Goal: Information Seeking & Learning: Check status

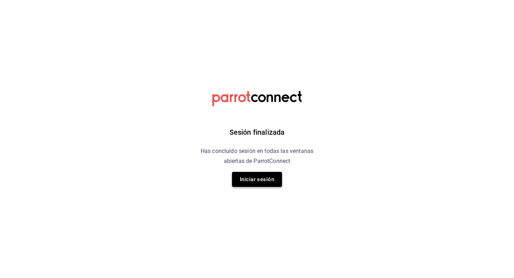
click at [254, 180] on button "Iniciar sesión" at bounding box center [257, 179] width 50 height 15
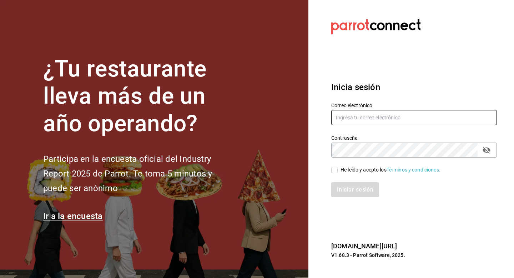
click at [352, 114] on input "text" at bounding box center [414, 117] width 166 height 15
type input "[EMAIL_ADDRESS][DOMAIN_NAME]"
click at [333, 168] on input "He leído y acepto los Términos y condiciones." at bounding box center [334, 170] width 6 height 6
checkbox input "true"
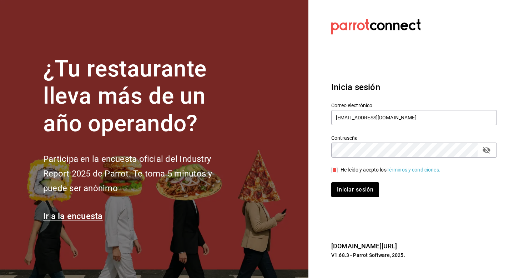
click at [350, 198] on div "Inicia sesión Correo electrónico [EMAIL_ADDRESS][DOMAIN_NAME] Contraseña Contra…" at bounding box center [414, 139] width 166 height 134
click at [363, 186] on button "Iniciar sesión" at bounding box center [355, 189] width 49 height 15
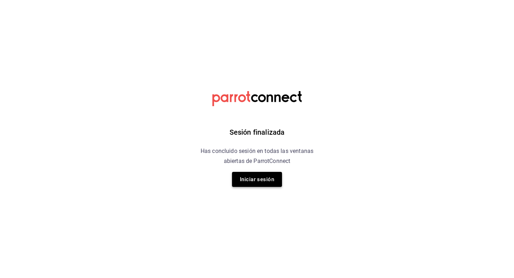
click at [245, 179] on button "Iniciar sesión" at bounding box center [257, 179] width 50 height 15
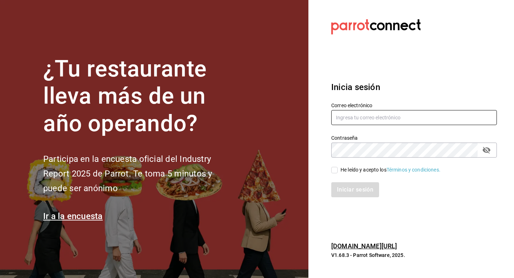
click at [453, 116] on input "text" at bounding box center [414, 117] width 166 height 15
type input "[EMAIL_ADDRESS][DOMAIN_NAME]"
click at [334, 173] on input "He leído y acepto los Términos y condiciones." at bounding box center [334, 170] width 6 height 6
checkbox input "true"
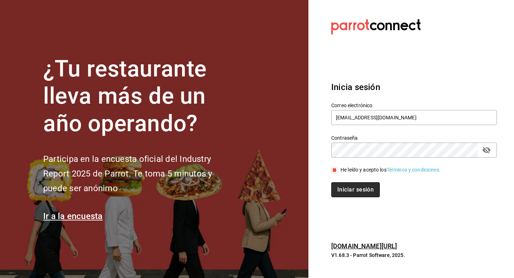
click at [350, 188] on button "Iniciar sesión" at bounding box center [355, 189] width 49 height 15
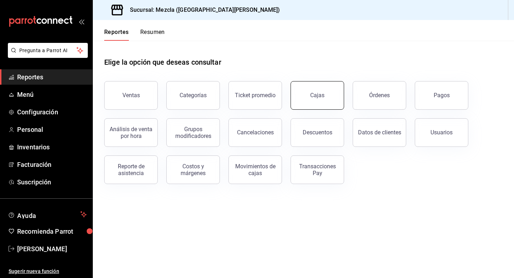
click at [310, 106] on button "Cajas" at bounding box center [317, 95] width 54 height 29
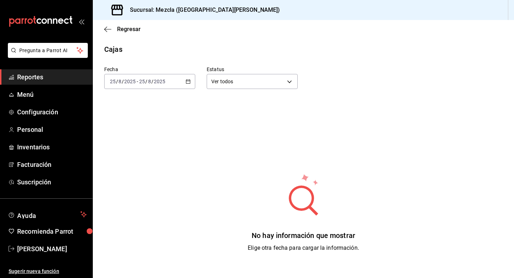
click at [144, 88] on div "2025-08-25 25 / 8 / 2025 - 2025-08-25 25 / 8 / 2025" at bounding box center [149, 81] width 91 height 15
click at [146, 118] on span "Ayer" at bounding box center [137, 118] width 55 height 7
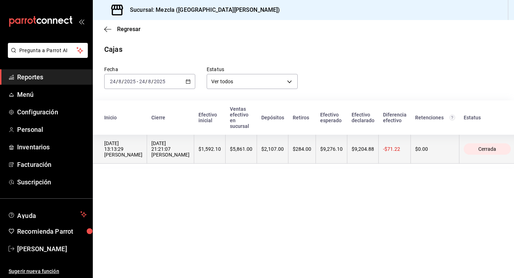
click at [402, 149] on th "-$71.22" at bounding box center [395, 149] width 32 height 29
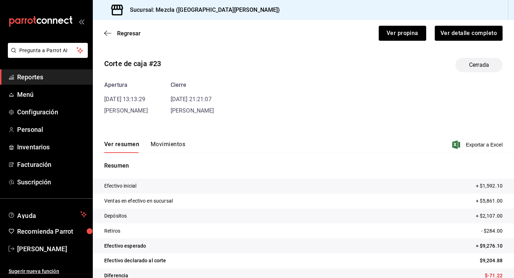
click at [184, 139] on div "Ver resumen Movimientos Exportar a Excel" at bounding box center [303, 142] width 421 height 21
click at [183, 141] on button "Movimientos" at bounding box center [168, 147] width 35 height 12
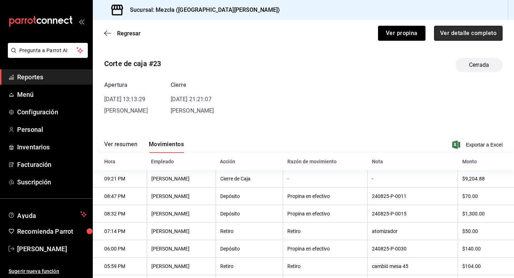
click at [474, 34] on button "Ver detalle completo" at bounding box center [468, 33] width 68 height 15
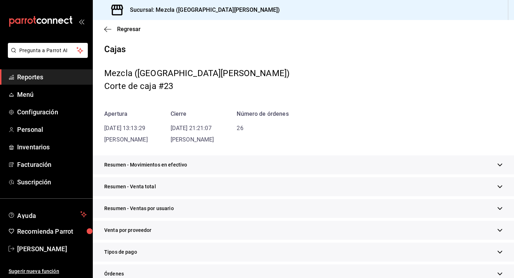
scroll to position [188, 0]
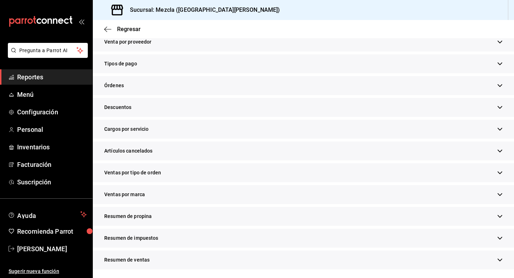
click at [143, 219] on span "Resumen de propina" at bounding box center [127, 215] width 47 height 7
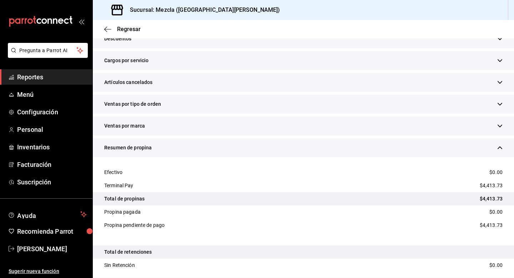
scroll to position [265, 0]
